Goal: Information Seeking & Learning: Check status

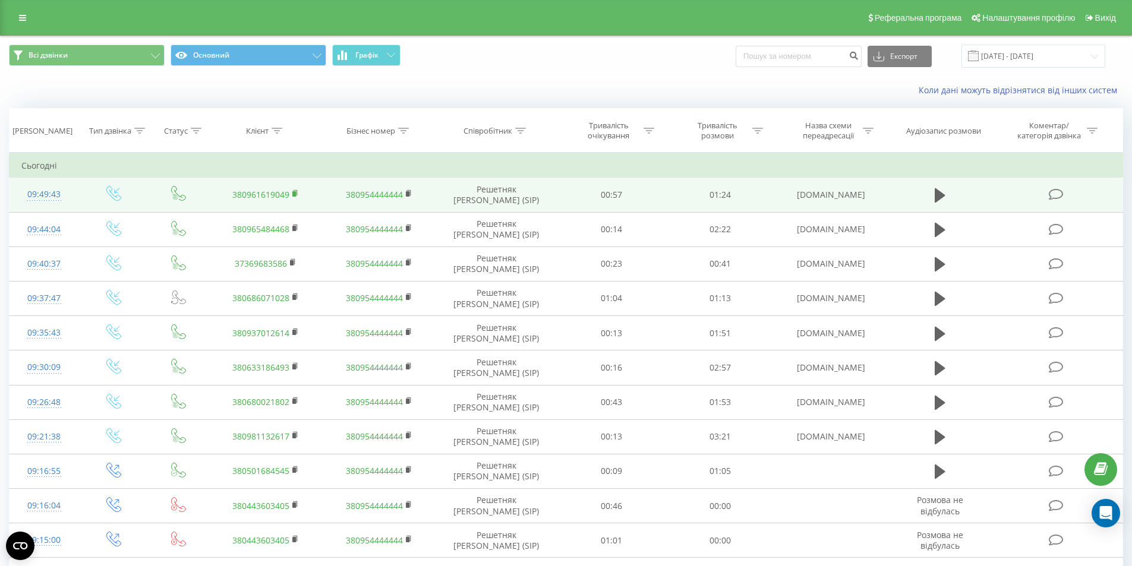
click at [296, 194] on rect at bounding box center [294, 193] width 4 height 5
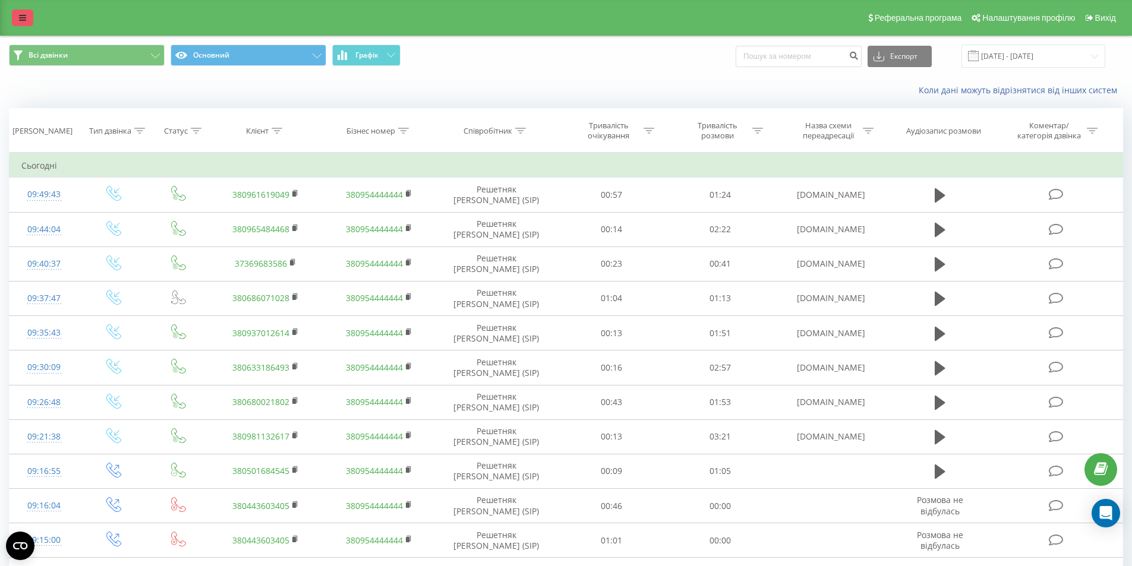
click at [30, 12] on link at bounding box center [22, 18] width 21 height 17
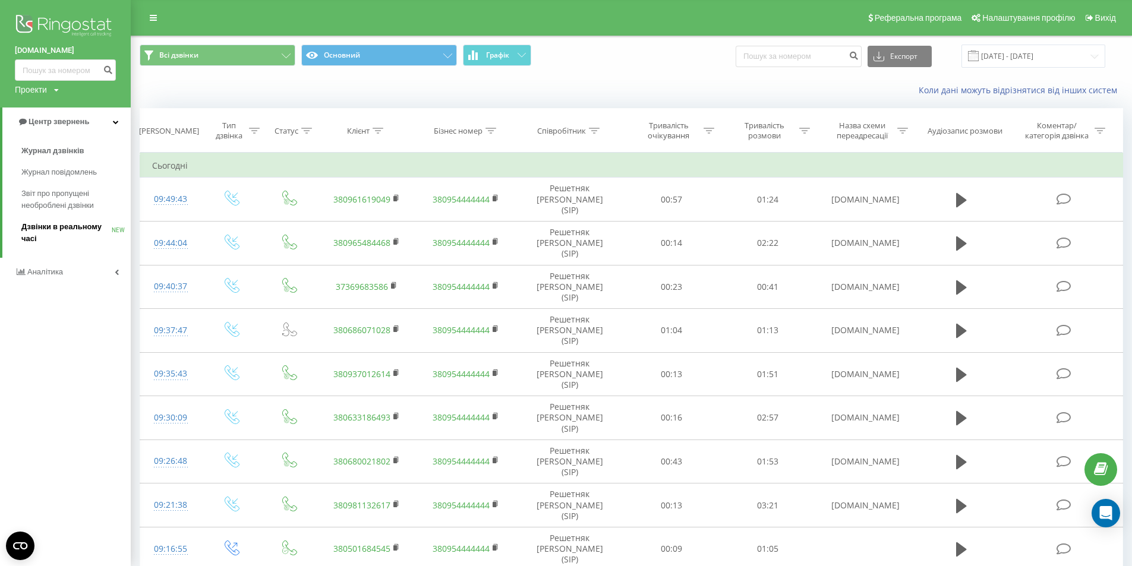
click at [52, 230] on span "Дзвінки в реальному часі" at bounding box center [66, 233] width 90 height 24
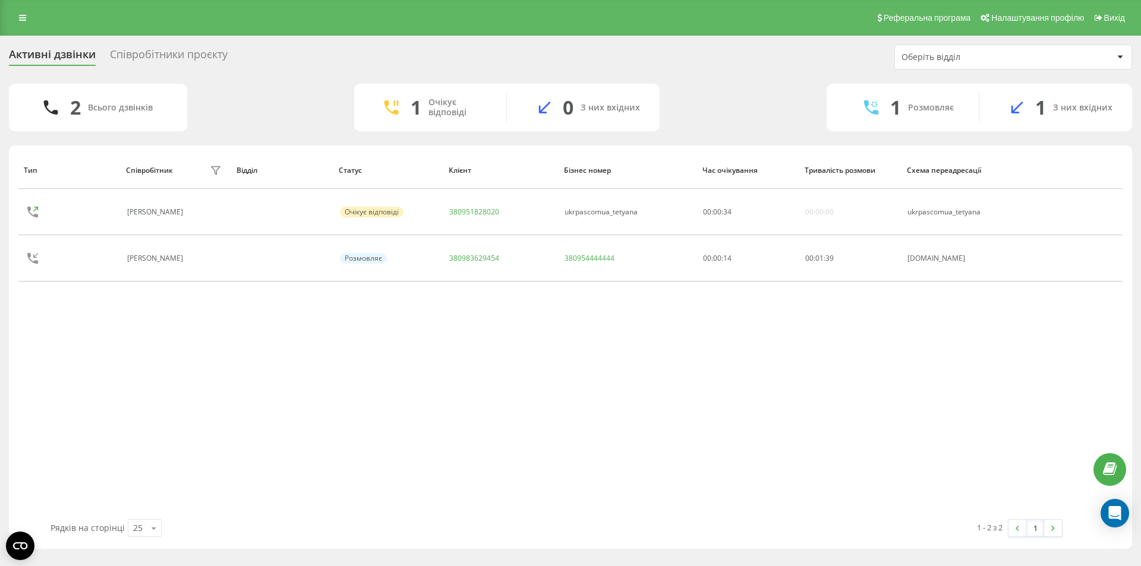
click at [180, 51] on div "Співробітники проєкту" at bounding box center [169, 57] width 118 height 18
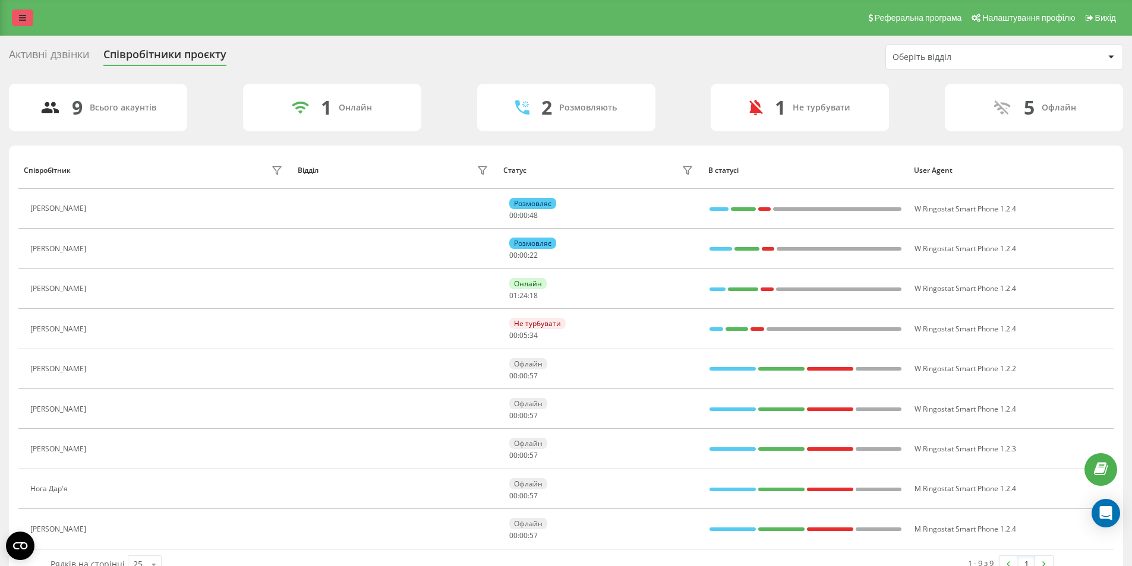
click at [18, 13] on link at bounding box center [22, 18] width 21 height 17
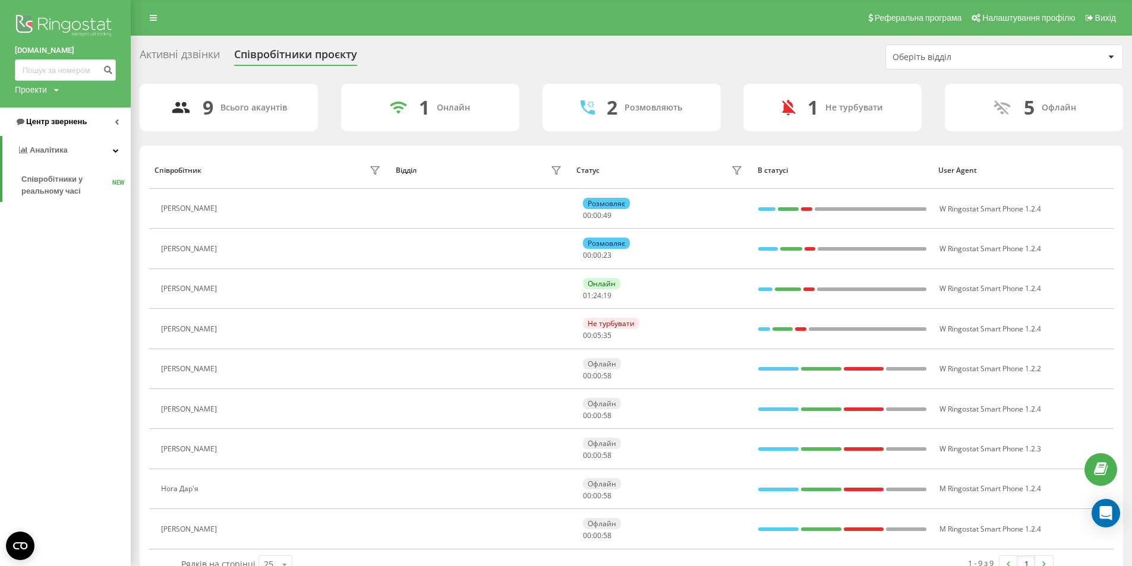
click at [42, 116] on link "Центр звернень" at bounding box center [65, 122] width 131 height 29
click at [43, 152] on span "Журнал дзвінків" at bounding box center [52, 151] width 63 height 12
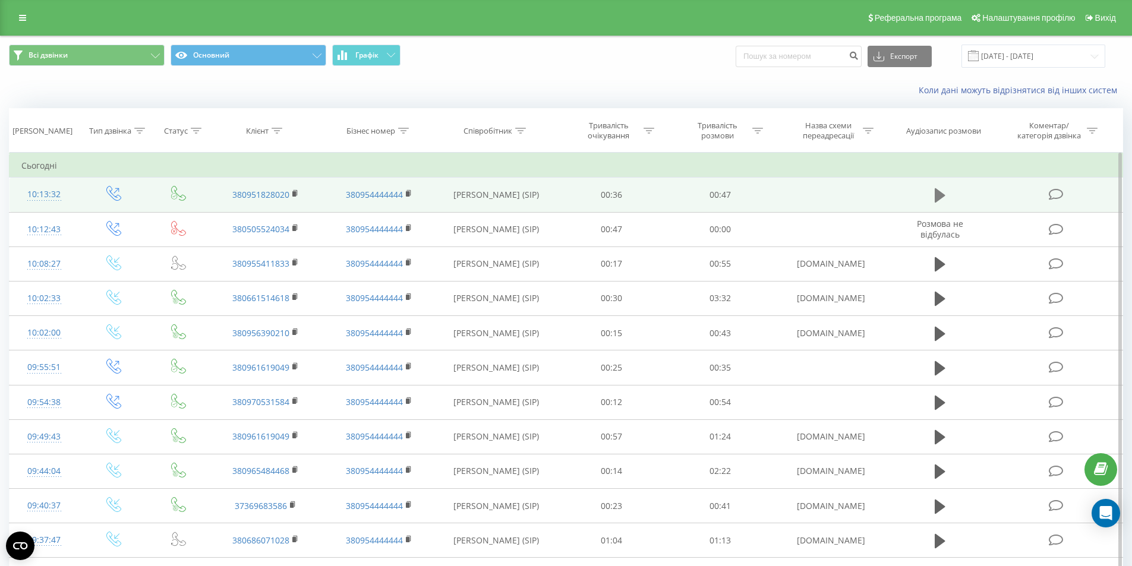
click at [932, 195] on button at bounding box center [940, 196] width 18 height 18
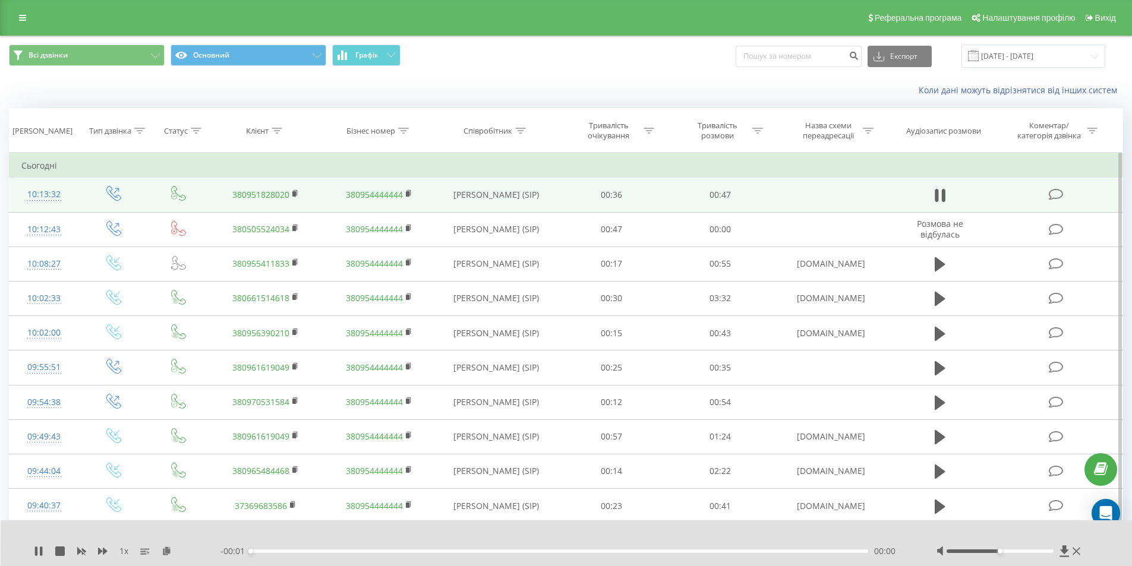
click at [455, 557] on div "1 x - 00:01 00:00 00:00" at bounding box center [567, 544] width 1132 height 46
click at [449, 547] on div "- 00:47 00:00 00:00" at bounding box center [563, 552] width 686 height 12
click at [446, 550] on div "00:00" at bounding box center [560, 552] width 618 height 4
click at [45, 553] on div "1 x" at bounding box center [127, 552] width 187 height 12
click at [37, 556] on icon at bounding box center [39, 552] width 10 height 10
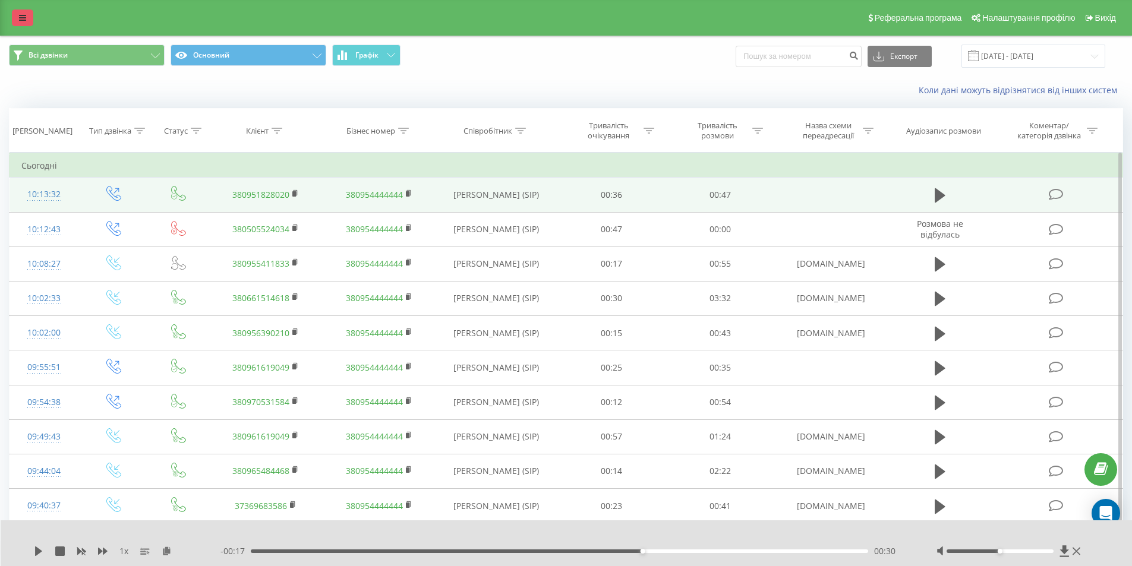
click at [27, 23] on link at bounding box center [22, 18] width 21 height 17
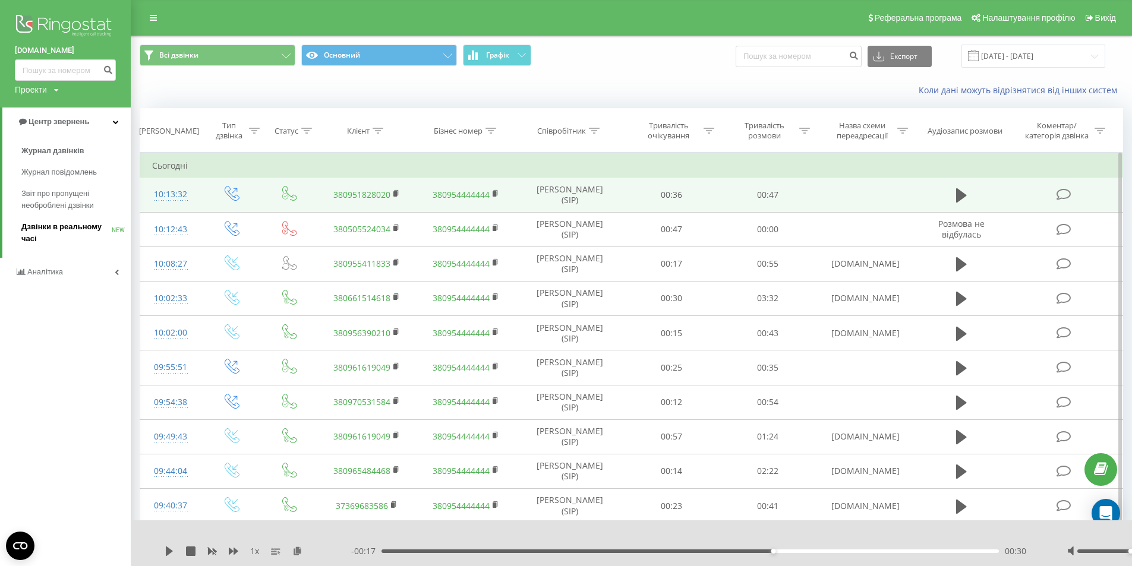
click at [49, 230] on span "Дзвінки в реальному часі" at bounding box center [66, 233] width 90 height 24
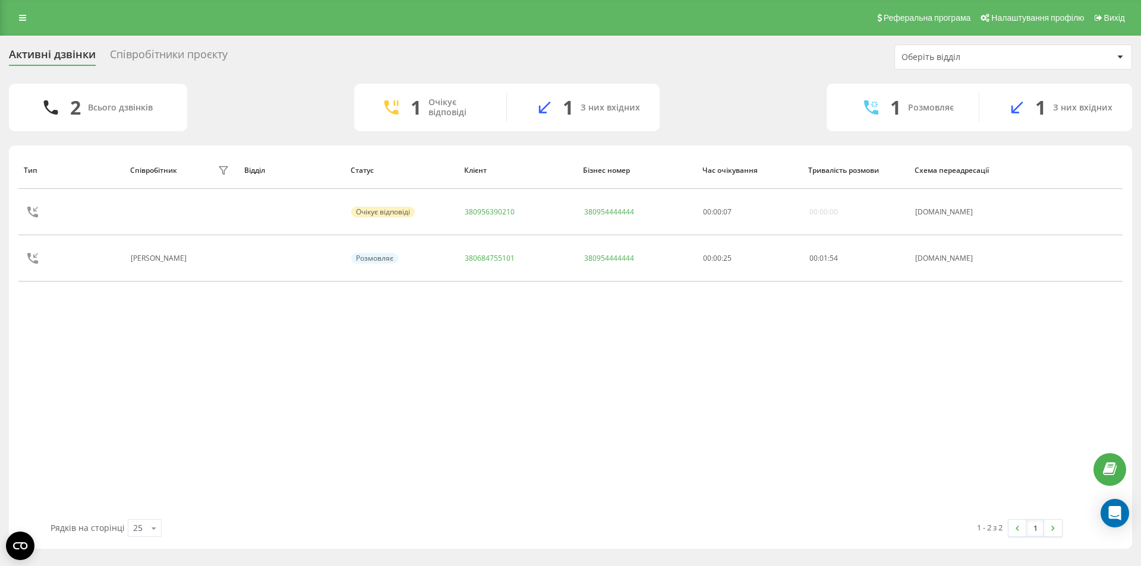
click at [121, 53] on div "Співробітники проєкту" at bounding box center [169, 57] width 118 height 18
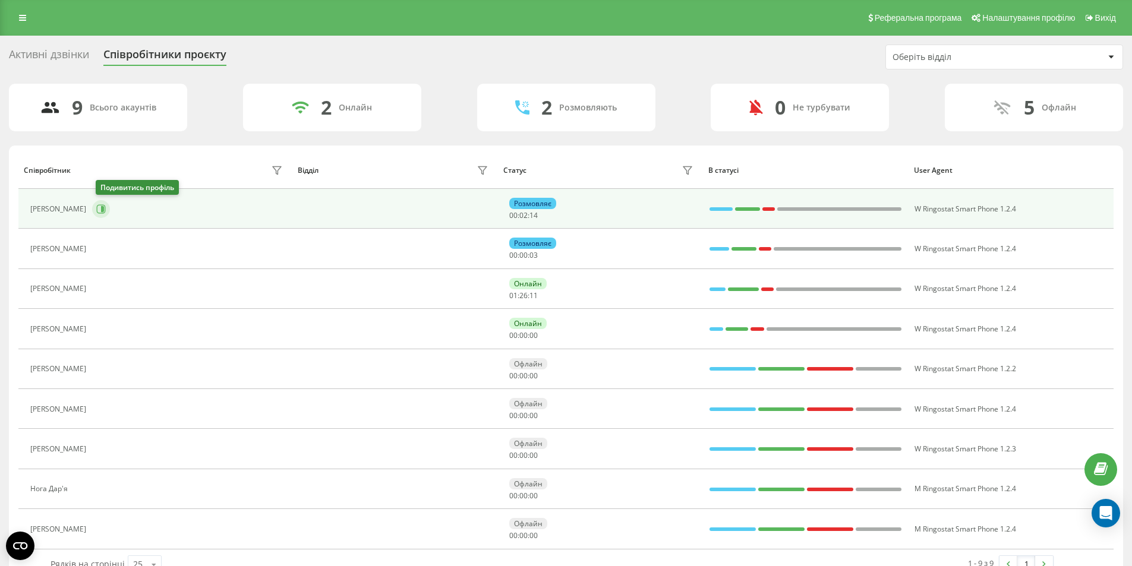
click at [104, 210] on icon at bounding box center [102, 209] width 3 height 6
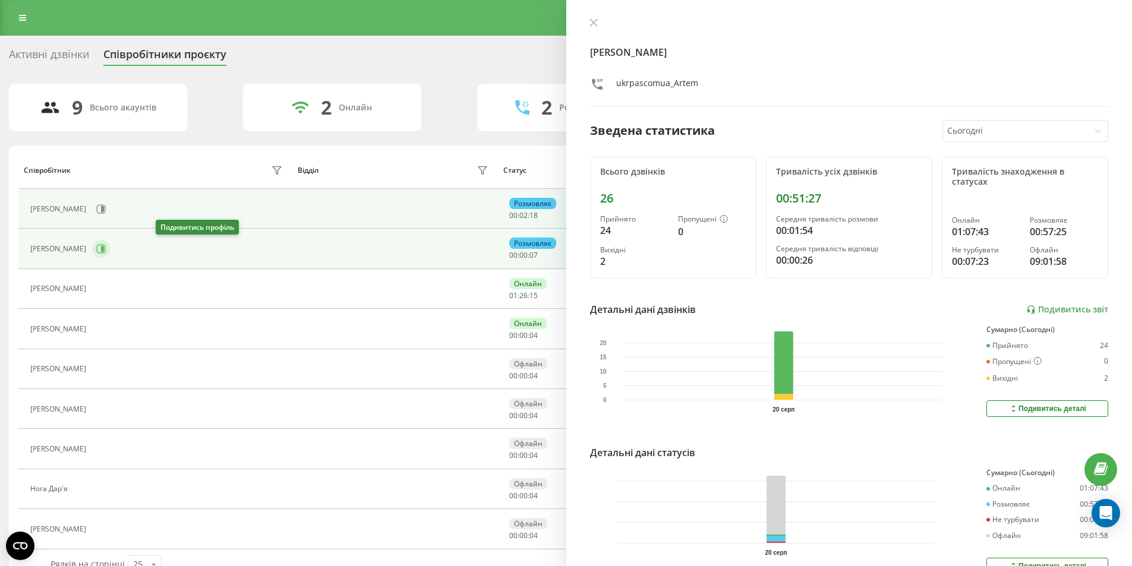
click at [106, 244] on icon at bounding box center [101, 249] width 10 height 10
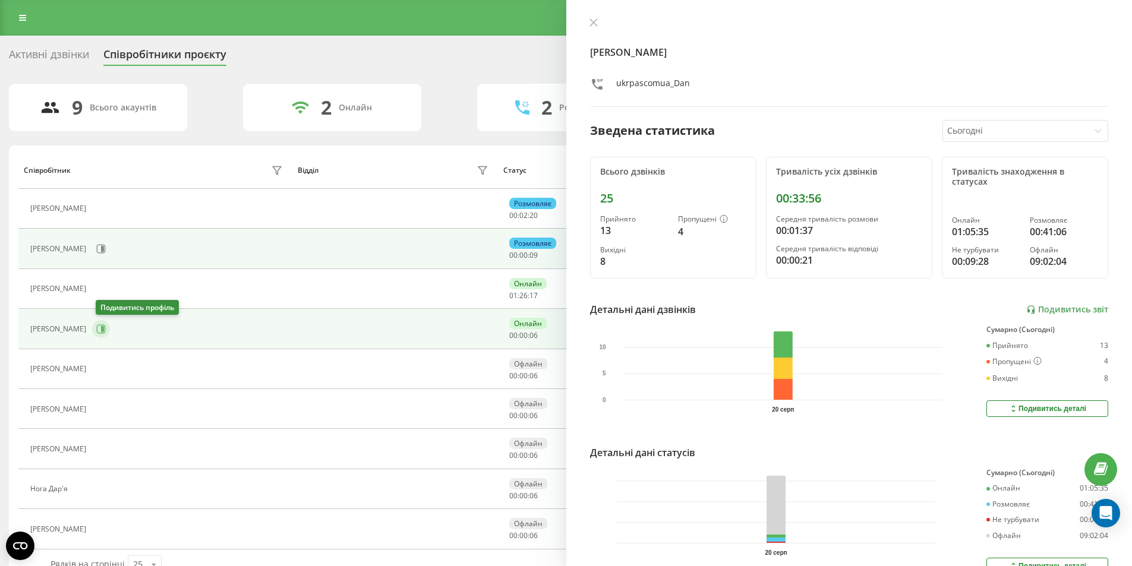
click at [100, 335] on button at bounding box center [101, 329] width 18 height 18
click at [106, 247] on icon at bounding box center [101, 249] width 10 height 10
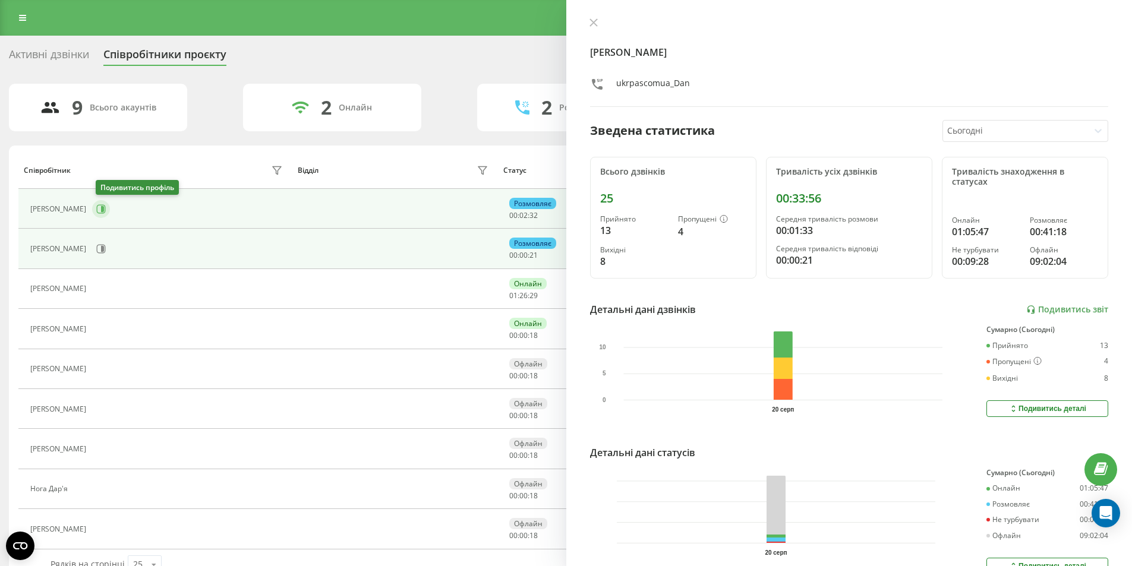
click at [110, 208] on button at bounding box center [101, 209] width 18 height 18
click at [106, 250] on icon at bounding box center [101, 249] width 10 height 10
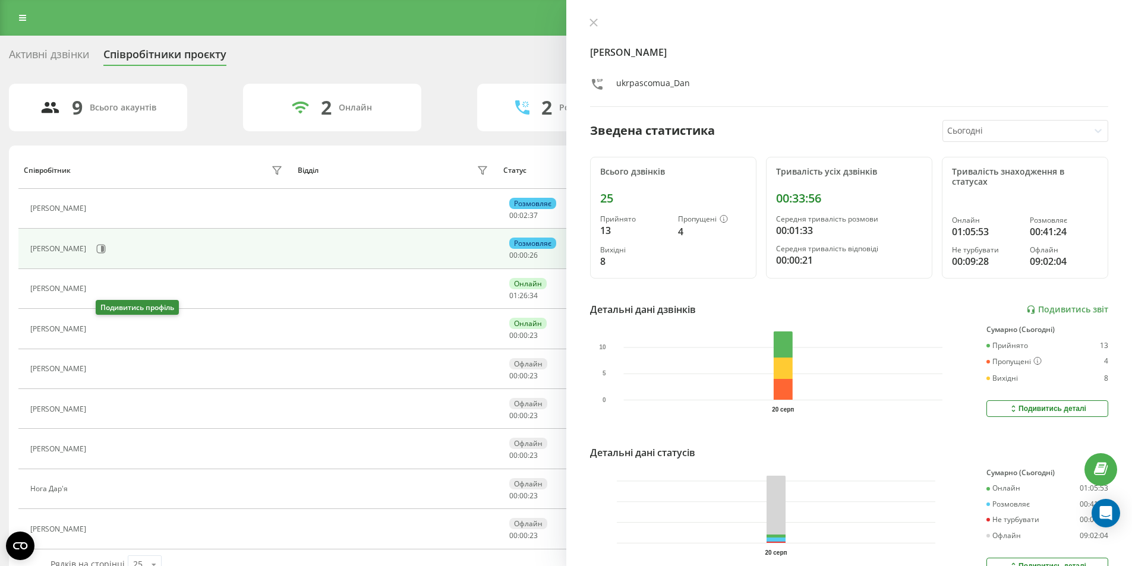
click at [102, 326] on icon at bounding box center [100, 329] width 3 height 6
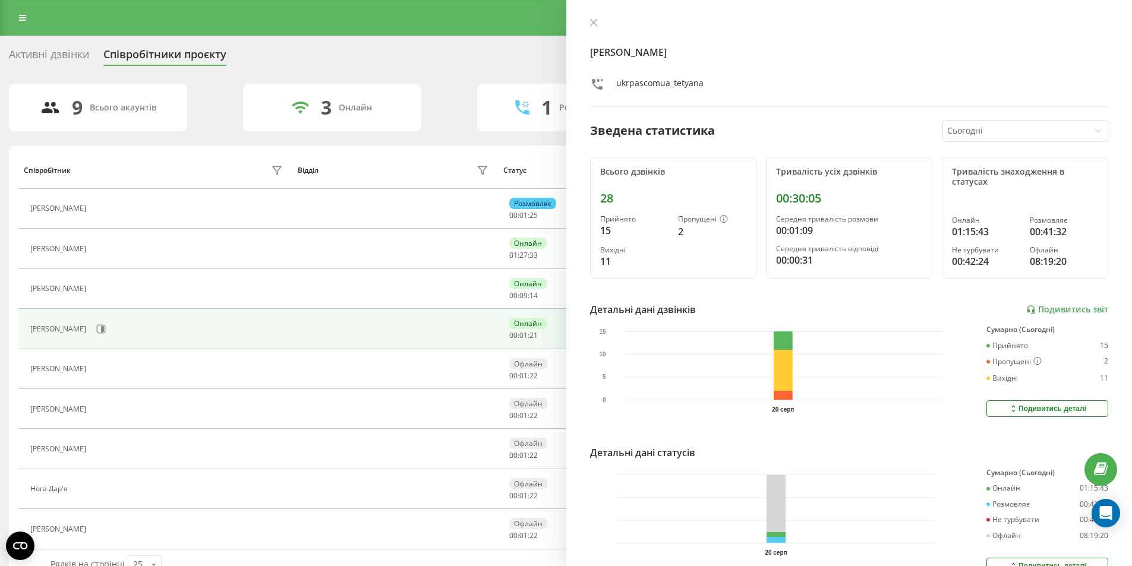
click at [455, 130] on div "9 Всього акаунтів 3 Онлайн 1 Розмовляють 0 Не турбувати 5 Офлайн" at bounding box center [566, 108] width 1114 height 48
click at [77, 56] on div "Активні дзвінки" at bounding box center [49, 57] width 80 height 18
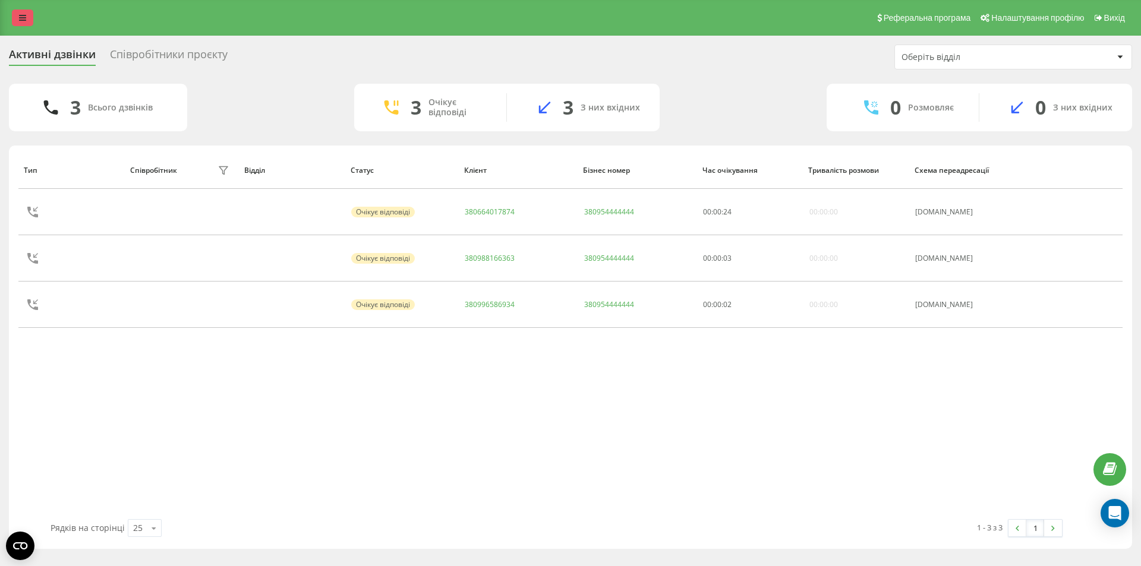
click at [18, 11] on link at bounding box center [22, 18] width 21 height 17
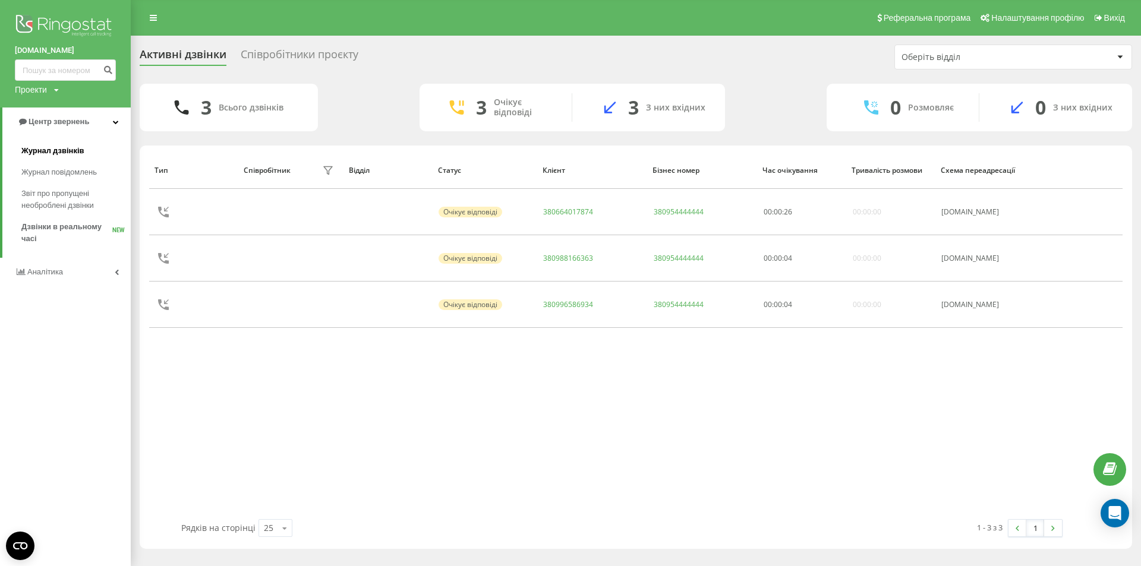
click at [51, 157] on span "Журнал дзвінків" at bounding box center [52, 151] width 63 height 12
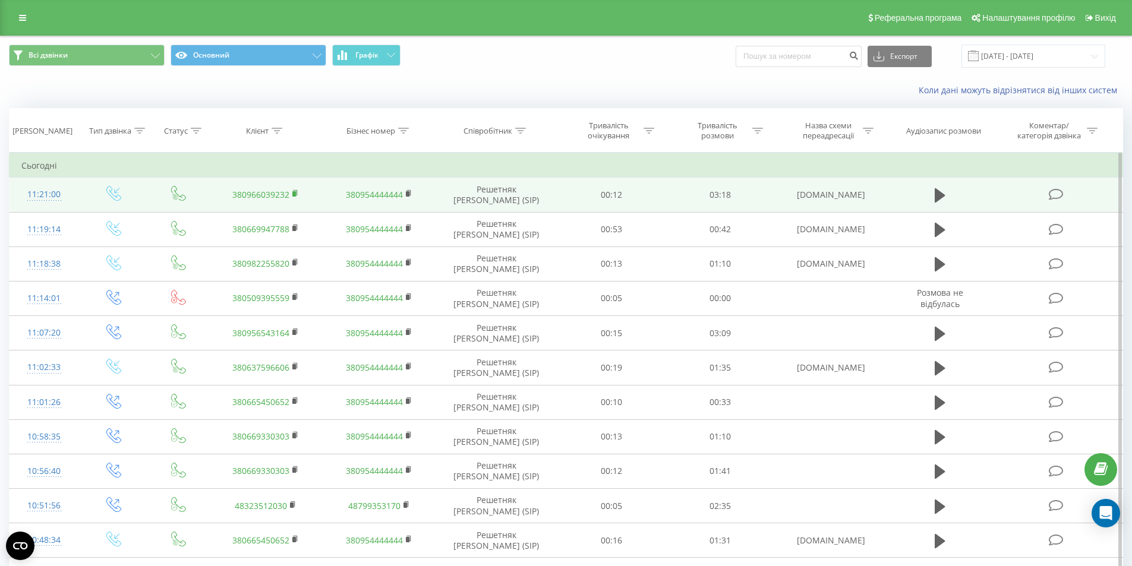
click at [293, 194] on rect at bounding box center [294, 193] width 4 height 5
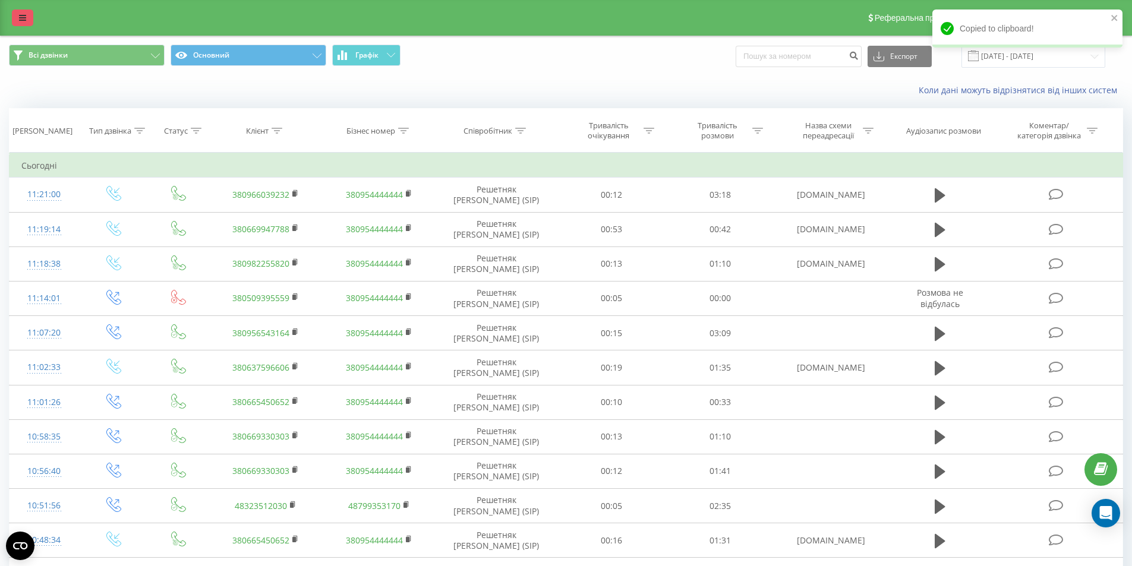
click at [18, 11] on link at bounding box center [22, 18] width 21 height 17
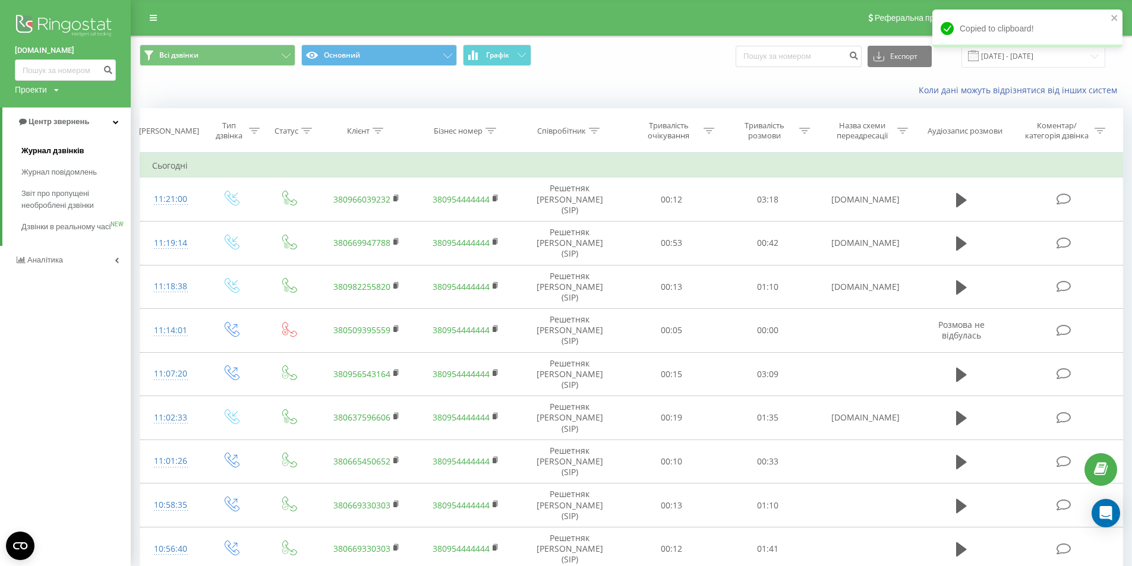
click at [61, 156] on span "Журнал дзвінків" at bounding box center [52, 151] width 63 height 12
click at [50, 223] on span "Дзвінки в реальному часі" at bounding box center [66, 233] width 90 height 24
